Goal: Transaction & Acquisition: Purchase product/service

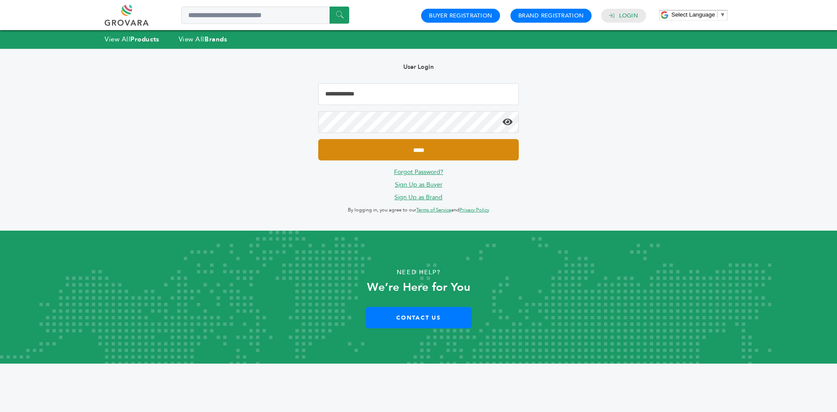
type input "**********"
click at [417, 149] on input "*****" at bounding box center [418, 149] width 201 height 21
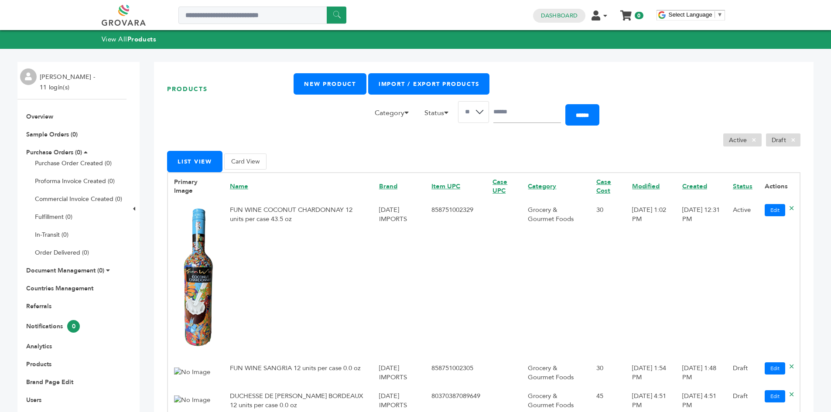
click at [805, 254] on div "Products New Product Import / Export Products Category Accessories Alcoholic Be…" at bounding box center [483, 259] width 659 height 394
